Goal: Use online tool/utility: Use online tool/utility

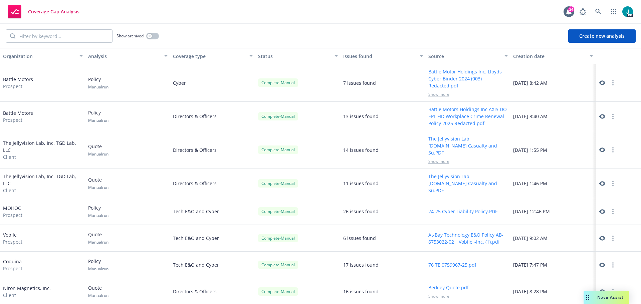
click at [611, 295] on span "Nova Assist" at bounding box center [611, 298] width 26 height 6
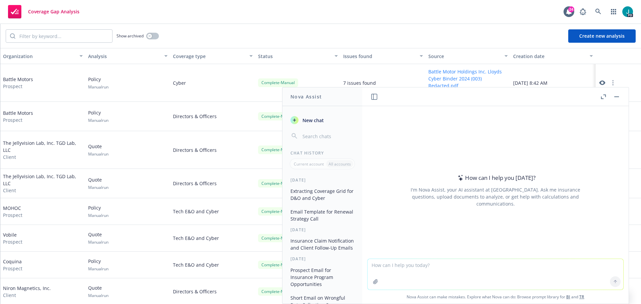
click at [437, 264] on textarea at bounding box center [496, 274] width 256 height 31
paste textarea "Hi [First Name], hope you’re doing well. We partner with companies like yours t…"
type textarea "Hi [First Name], hope you’re doing well. We partner with companies like yours t…"
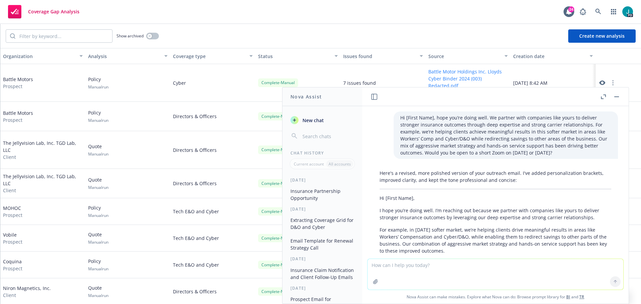
scroll to position [33, 0]
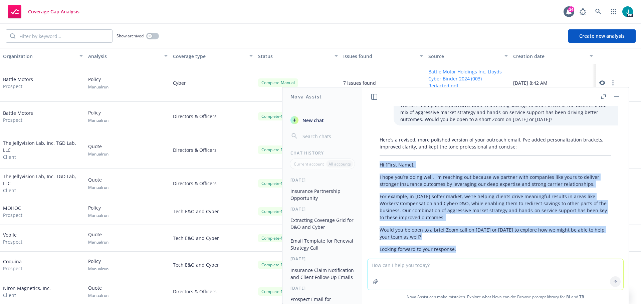
drag, startPoint x: 457, startPoint y: 250, endPoint x: 378, endPoint y: 165, distance: 115.8
click at [378, 165] on div "Here's a revised, more polished version of your outreach email. I've added pers…" at bounding box center [495, 213] width 245 height 159
copy div "Hi [First Name], I hope you’re doing well. I’m reaching out because we partner …"
